Goal: Use online tool/utility: Utilize a website feature to perform a specific function

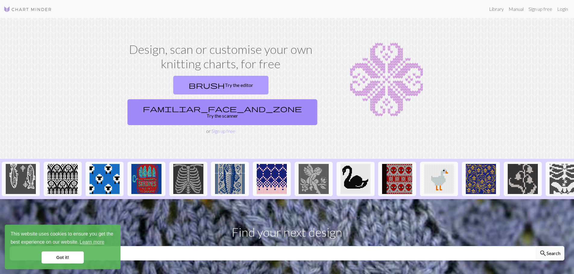
click at [173, 88] on link "brush Try the editor" at bounding box center [220, 85] width 95 height 19
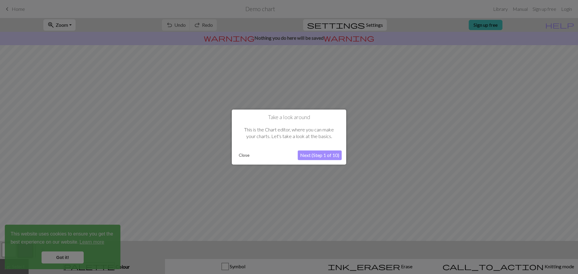
click at [306, 158] on button "Next (Step 1 of 10)" at bounding box center [320, 156] width 44 height 10
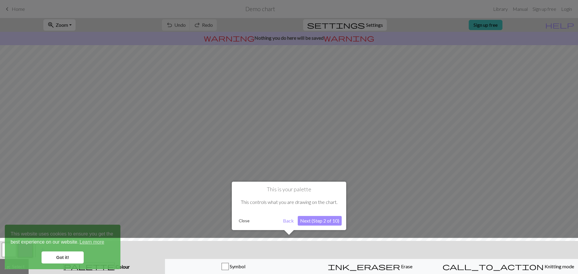
click at [301, 225] on button "Next (Step 2 of 10)" at bounding box center [320, 221] width 44 height 10
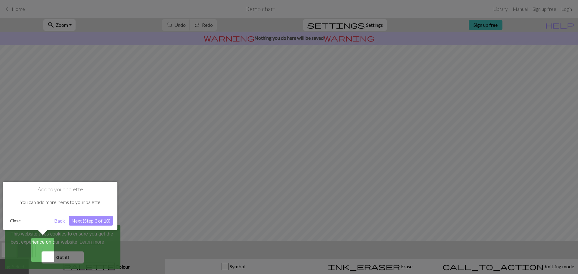
click at [64, 220] on button "Back" at bounding box center [60, 221] width 16 height 10
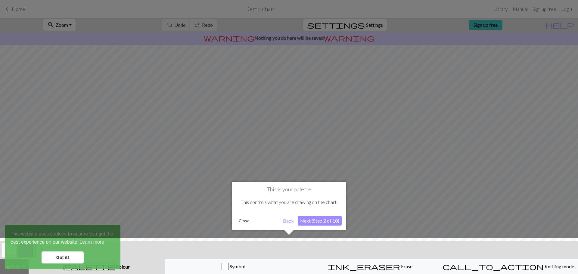
click at [310, 224] on button "Next (Step 2 of 10)" at bounding box center [320, 221] width 44 height 10
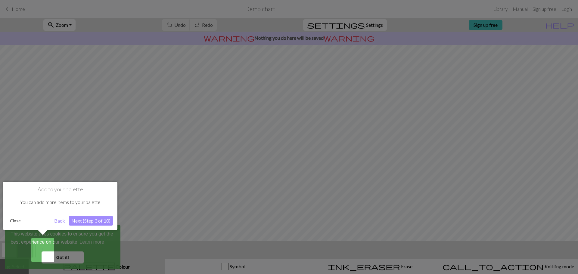
click at [74, 253] on div at bounding box center [289, 137] width 578 height 274
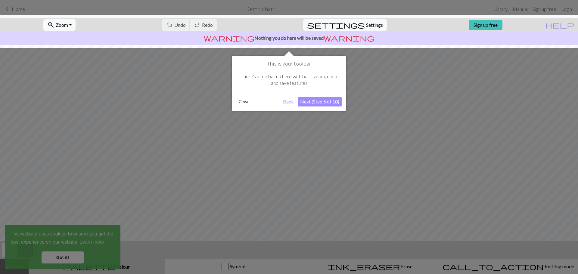
click at [74, 253] on div at bounding box center [289, 137] width 578 height 274
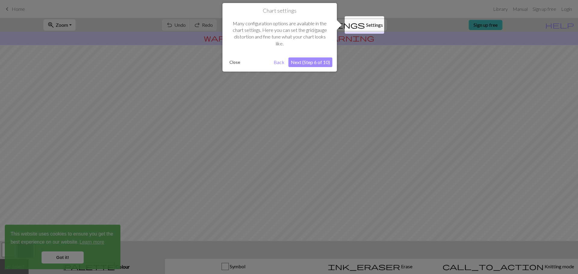
click at [74, 253] on div at bounding box center [289, 137] width 578 height 274
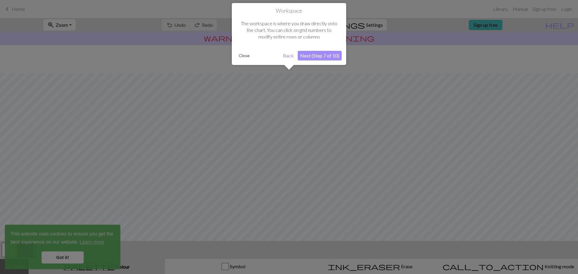
scroll to position [28, 0]
click at [74, 253] on div at bounding box center [289, 137] width 578 height 274
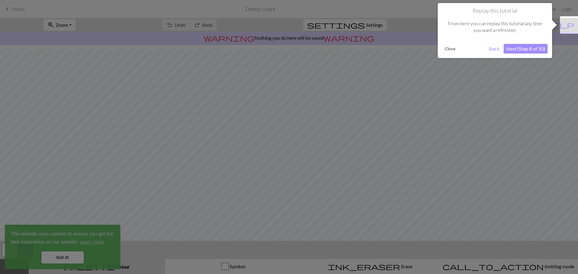
click at [74, 253] on div at bounding box center [289, 137] width 578 height 274
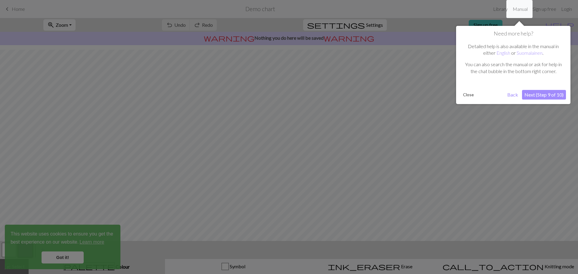
click at [74, 253] on div at bounding box center [289, 137] width 578 height 274
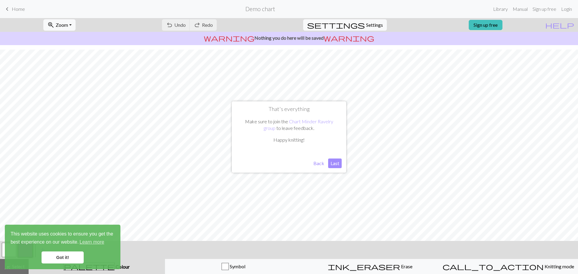
click at [321, 165] on button "Back" at bounding box center [319, 164] width 16 height 10
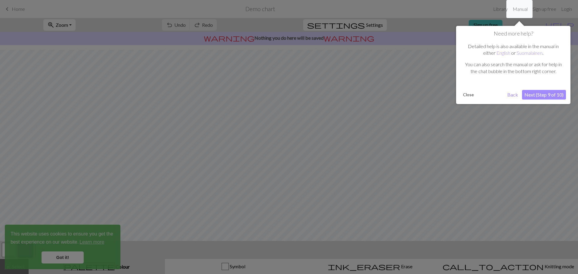
click at [325, 164] on div at bounding box center [289, 137] width 578 height 274
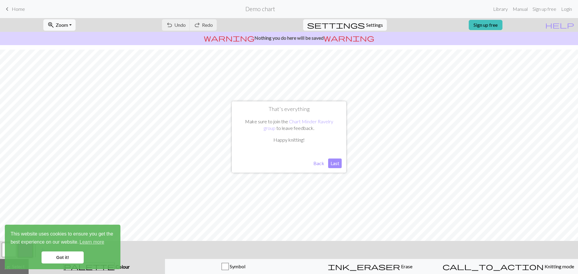
click at [326, 164] on button "Back" at bounding box center [319, 164] width 16 height 10
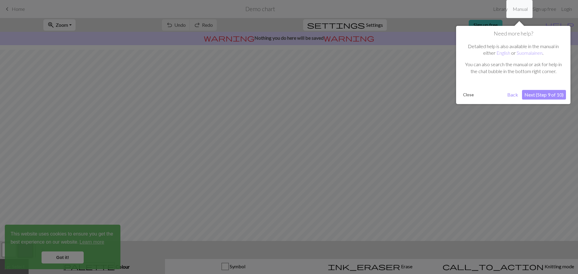
click at [326, 164] on div at bounding box center [289, 137] width 578 height 274
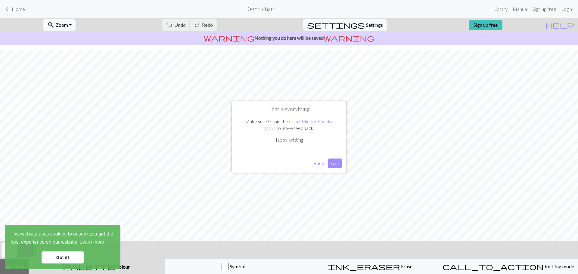
click at [334, 164] on button "Last" at bounding box center [335, 164] width 14 height 10
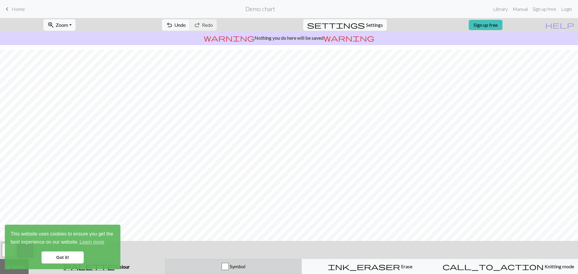
drag, startPoint x: 334, startPoint y: 164, endPoint x: 238, endPoint y: 262, distance: 137.1
click at [238, 262] on button "Symbol" at bounding box center [233, 266] width 137 height 15
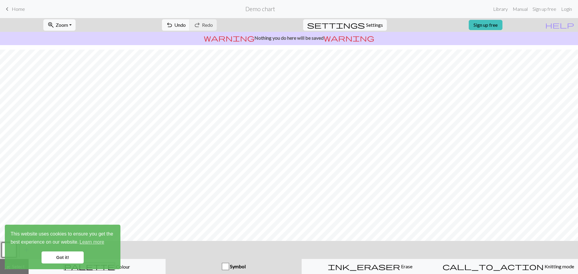
click at [72, 254] on link "Got it!" at bounding box center [63, 258] width 42 height 12
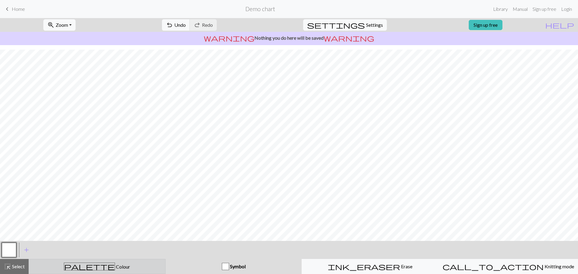
click at [122, 267] on div "palette Colour Colour" at bounding box center [97, 267] width 129 height 8
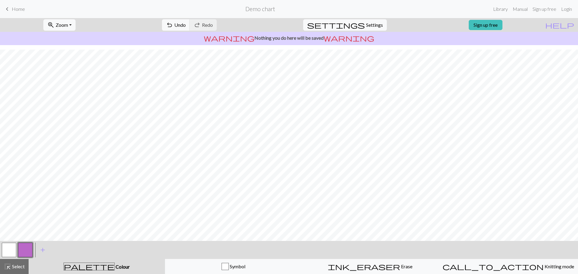
click at [9, 246] on button "button" at bounding box center [9, 250] width 14 height 14
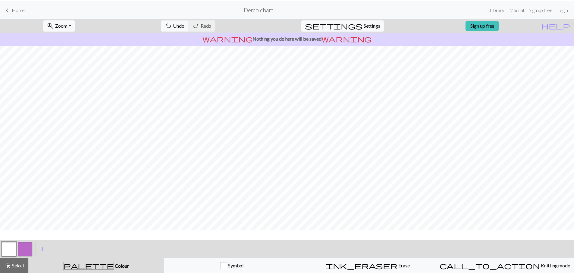
scroll to position [0, 0]
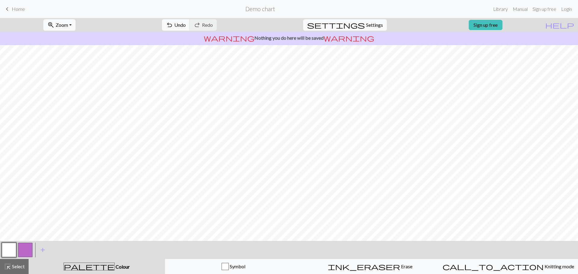
click at [7, 12] on span "keyboard_arrow_left" at bounding box center [7, 9] width 7 height 8
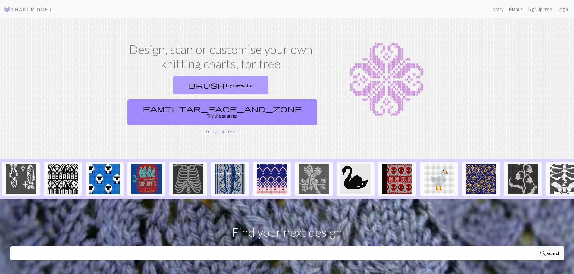
click at [187, 89] on link "brush Try the editor" at bounding box center [220, 85] width 95 height 19
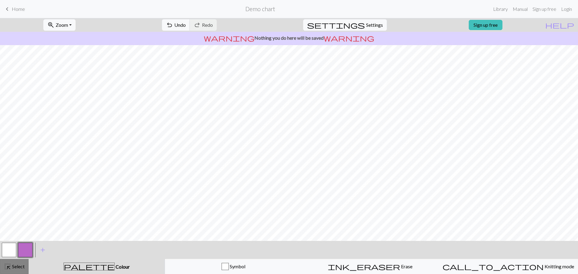
click at [16, 269] on span "Select" at bounding box center [18, 267] width 14 height 6
click at [41, 250] on span "add" at bounding box center [42, 250] width 7 height 8
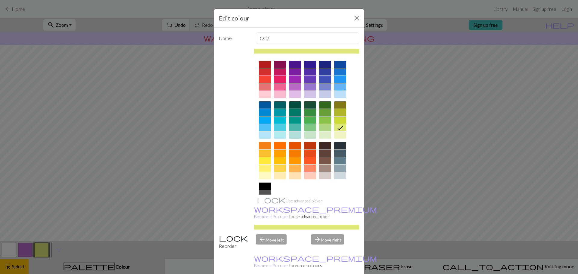
click at [74, 240] on div "Edit colour Name CC2 Use advanced picker workspace_premium Become a Pro user to…" at bounding box center [289, 137] width 578 height 274
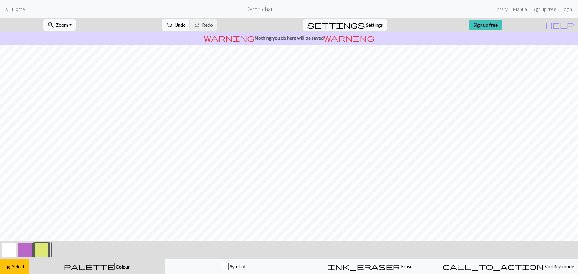
click at [190, 30] on button "undo Undo Undo" at bounding box center [176, 24] width 28 height 11
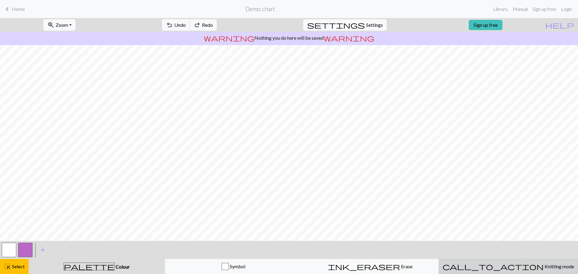
click at [544, 266] on span "Knitting mode" at bounding box center [559, 267] width 30 height 6
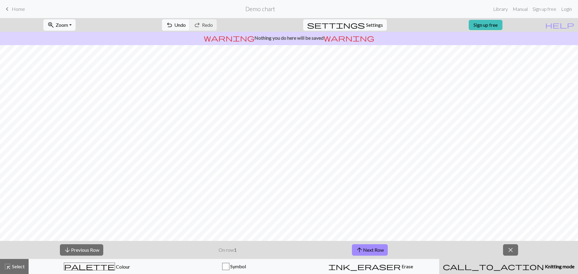
click at [511, 244] on div "arrow_downward Previous Row On row 1 arrow_upward Next Row close" at bounding box center [289, 250] width 578 height 18
click at [512, 249] on span "close" at bounding box center [510, 250] width 7 height 8
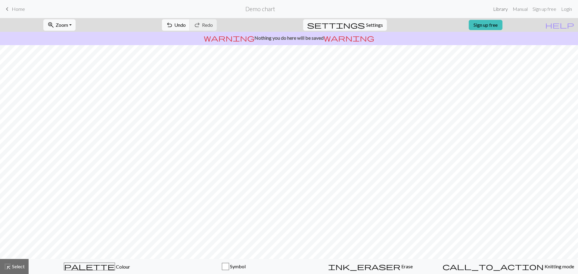
click at [500, 8] on link "Library" at bounding box center [501, 9] width 20 height 12
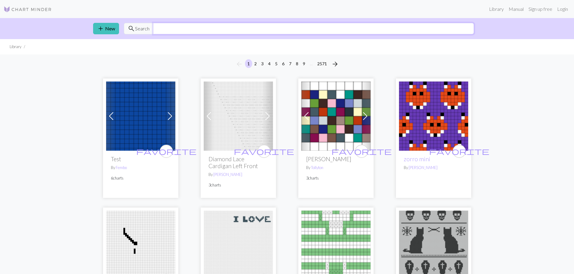
click at [163, 33] on input "text" at bounding box center [313, 28] width 321 height 11
type input "A"
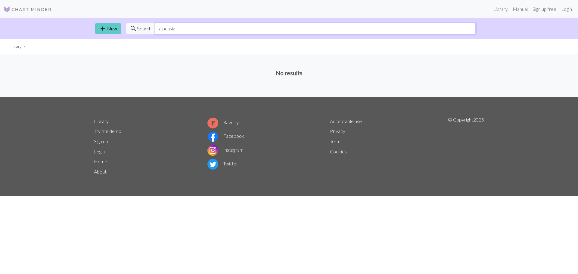
type input "alocasia"
click at [118, 28] on link "add New" at bounding box center [108, 28] width 26 height 11
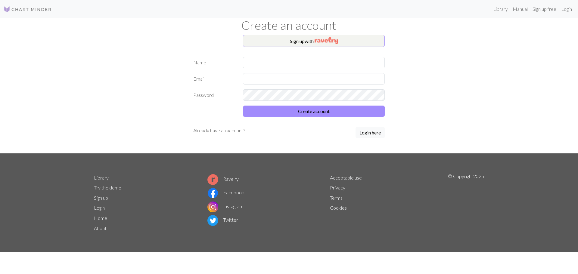
click at [32, 11] on img at bounding box center [28, 9] width 48 height 7
